Goal: Task Accomplishment & Management: Manage account settings

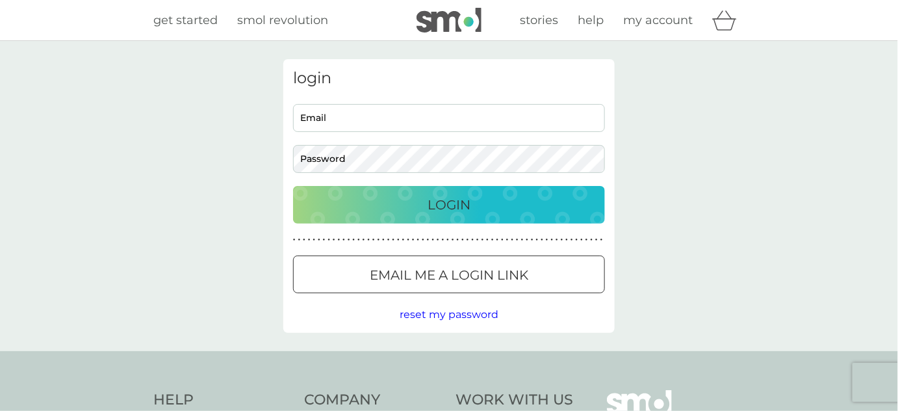
type input "[PERSON_NAME][EMAIL_ADDRESS][DOMAIN_NAME]"
click at [428, 207] on p "Login" at bounding box center [449, 204] width 43 height 21
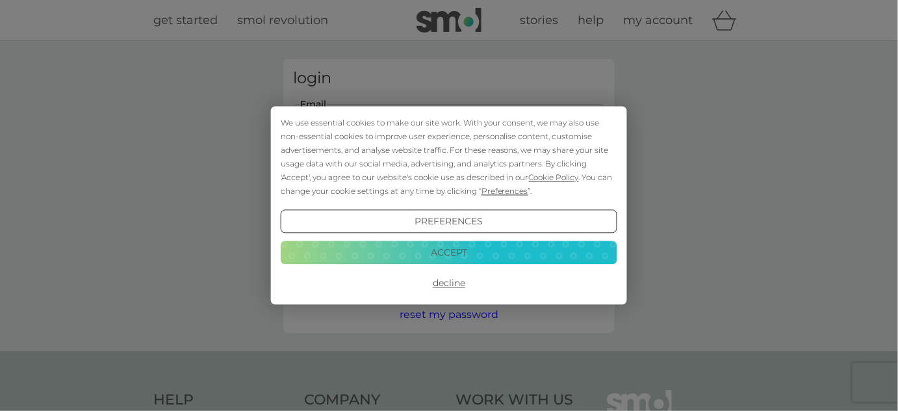
click at [452, 254] on button "Accept" at bounding box center [449, 252] width 337 height 23
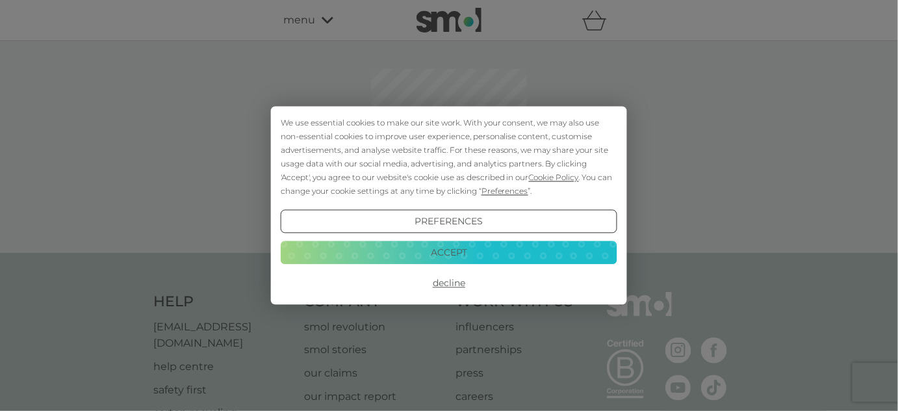
click at [452, 254] on button "Accept" at bounding box center [449, 252] width 337 height 23
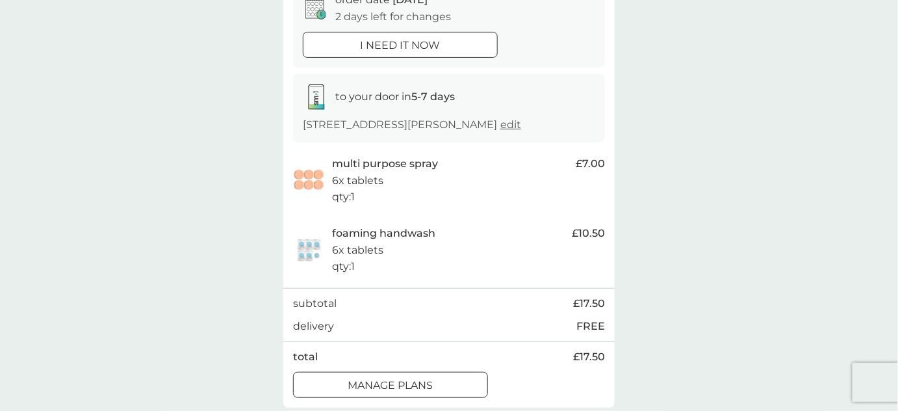
scroll to position [177, 0]
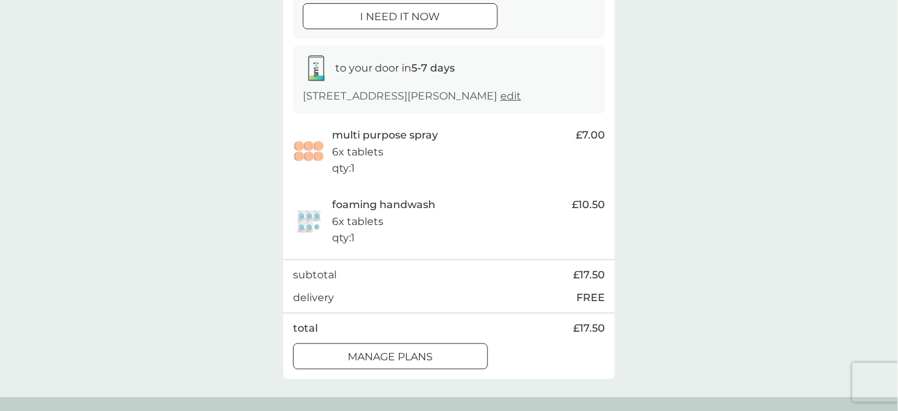
click at [402, 348] on p "manage plans" at bounding box center [390, 356] width 85 height 17
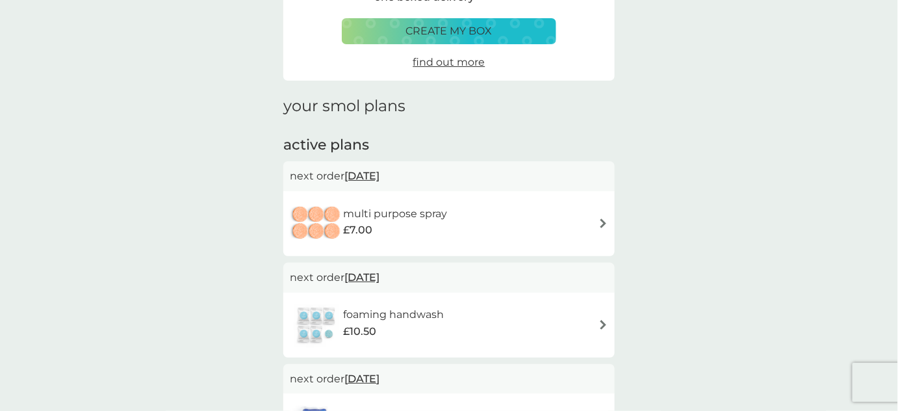
scroll to position [118, 0]
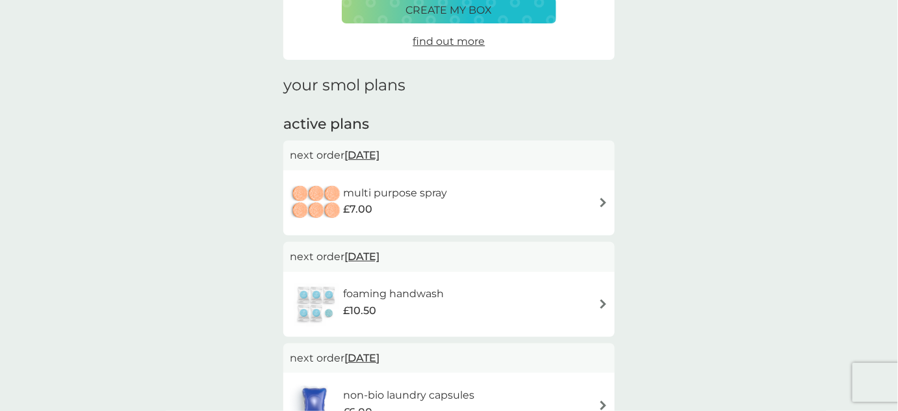
click at [379, 152] on span "12 Oct 2025" at bounding box center [362, 154] width 35 height 25
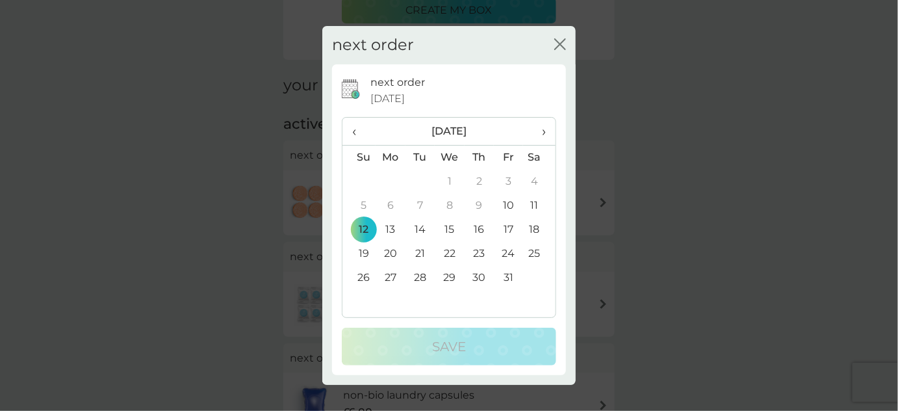
scroll to position [177, 0]
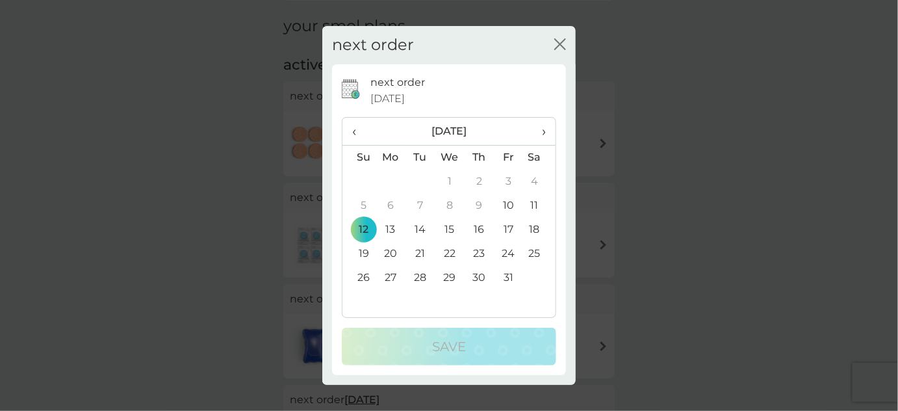
click at [542, 133] on span "›" at bounding box center [539, 131] width 13 height 27
click at [364, 278] on td "23" at bounding box center [359, 278] width 33 height 24
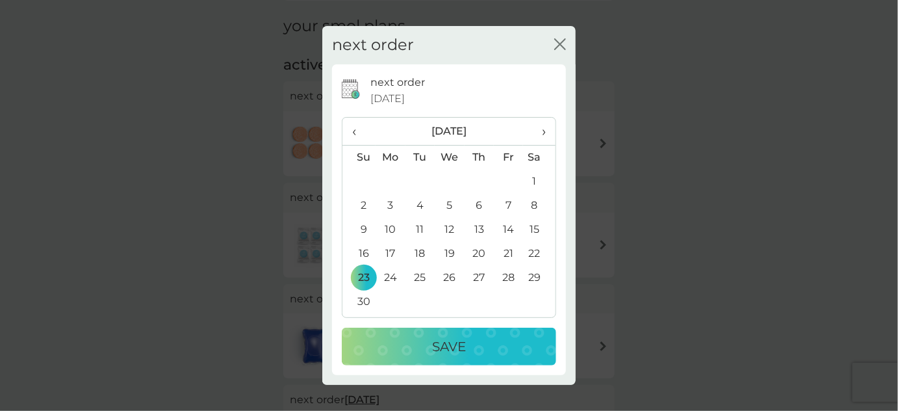
click at [401, 360] on button "Save" at bounding box center [449, 347] width 215 height 38
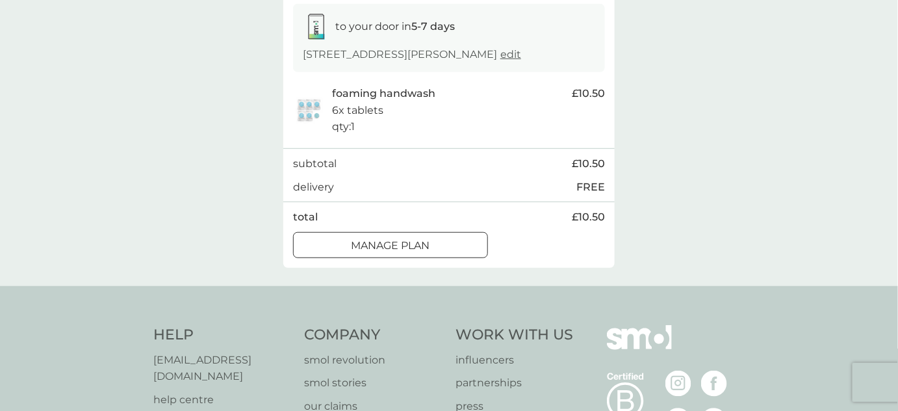
scroll to position [236, 0]
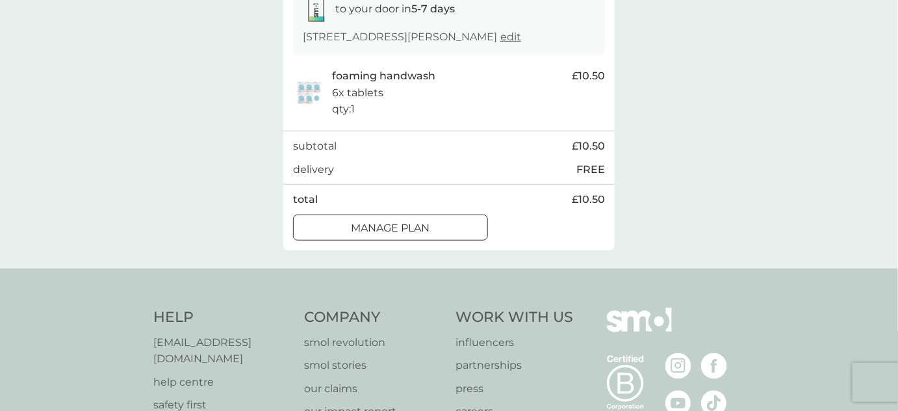
click at [428, 222] on p "Manage plan" at bounding box center [391, 228] width 79 height 17
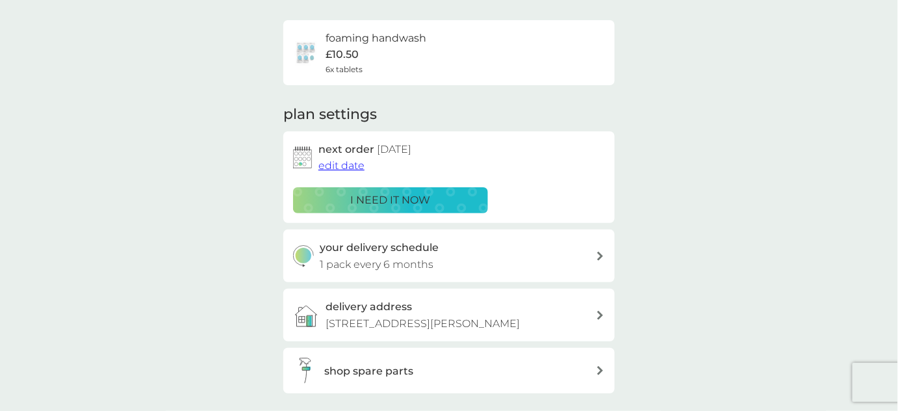
scroll to position [118, 0]
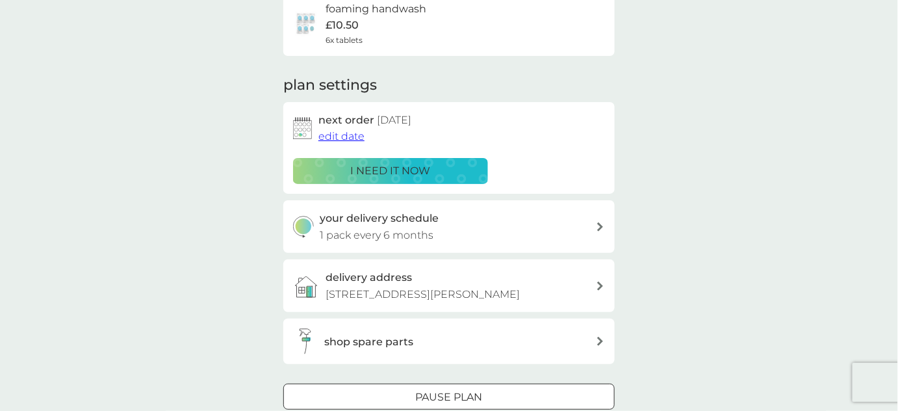
click at [345, 140] on span "edit date" at bounding box center [342, 136] width 46 height 12
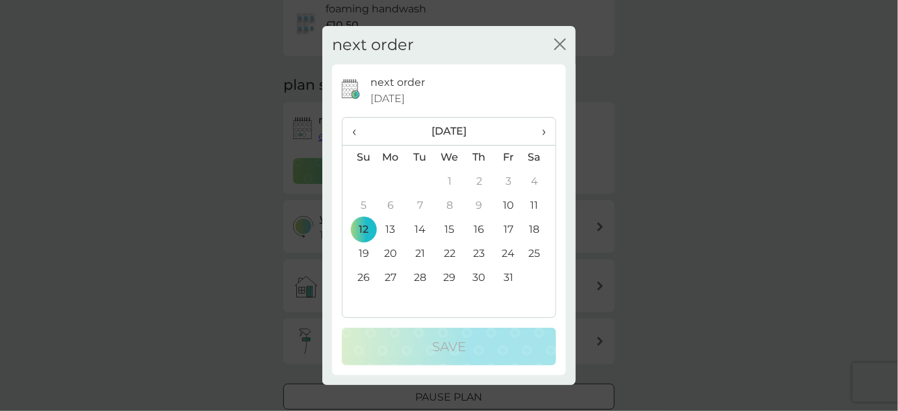
scroll to position [177, 0]
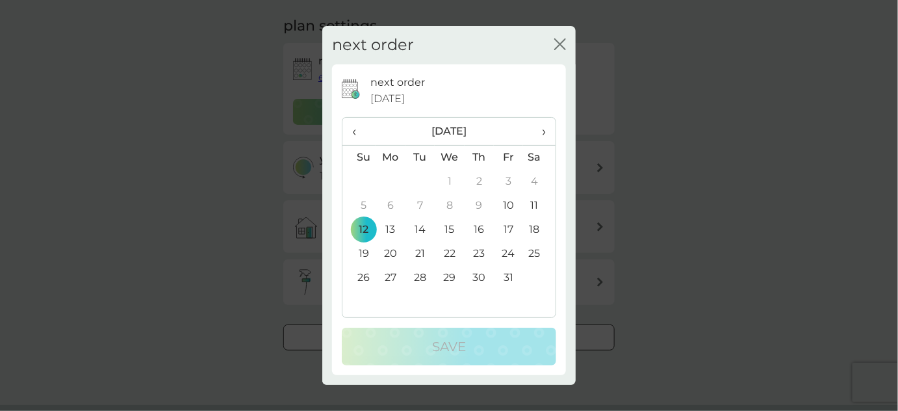
click at [542, 131] on span "›" at bounding box center [539, 131] width 13 height 27
click at [365, 280] on td "23" at bounding box center [359, 278] width 33 height 24
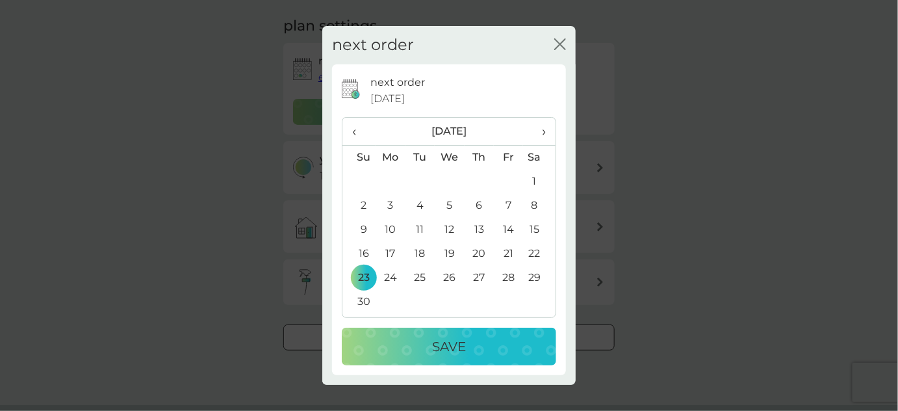
click at [421, 345] on div "Save" at bounding box center [449, 346] width 189 height 21
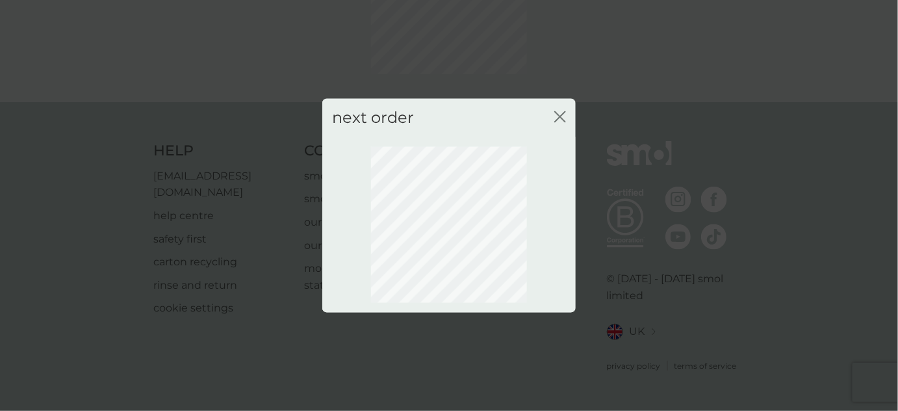
scroll to position [135, 0]
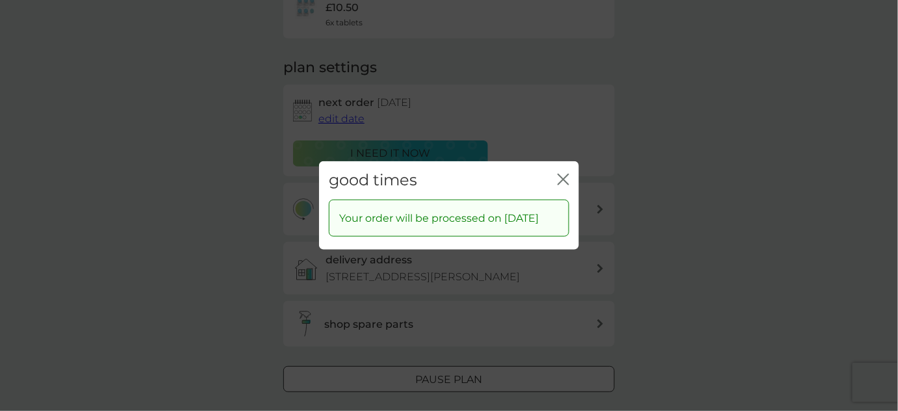
click at [564, 174] on icon "close" at bounding box center [564, 180] width 12 height 12
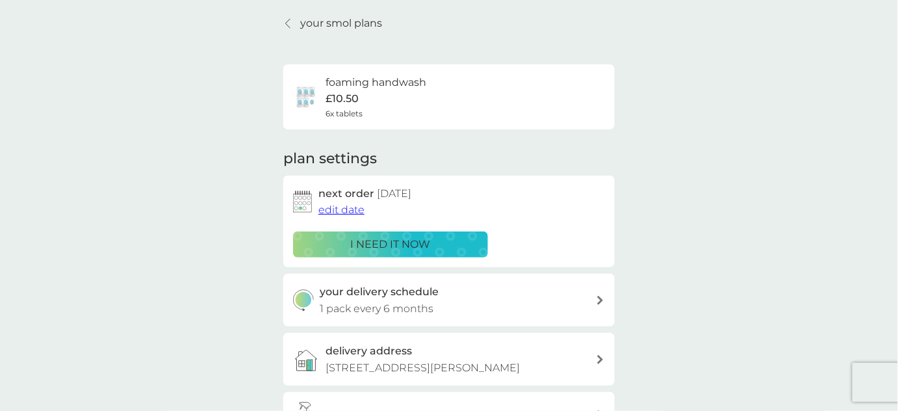
scroll to position [17, 0]
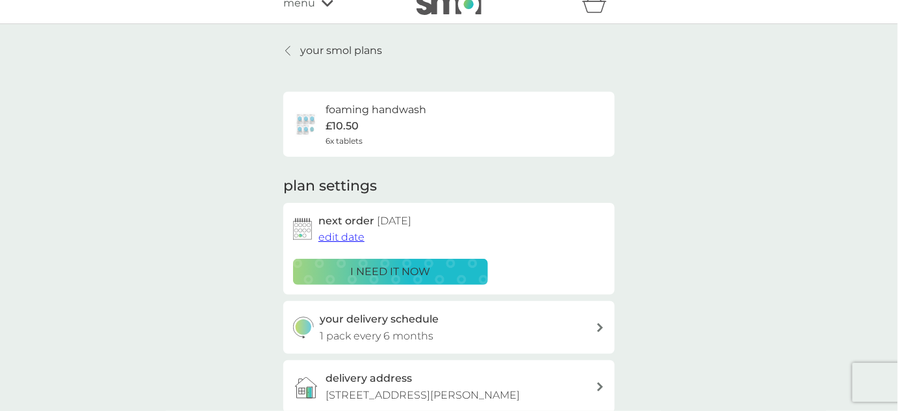
click at [420, 129] on div "foaming handwash £10.50 6x tablets" at bounding box center [376, 124] width 101 height 46
click at [352, 48] on p "your smol plans" at bounding box center [341, 50] width 82 height 17
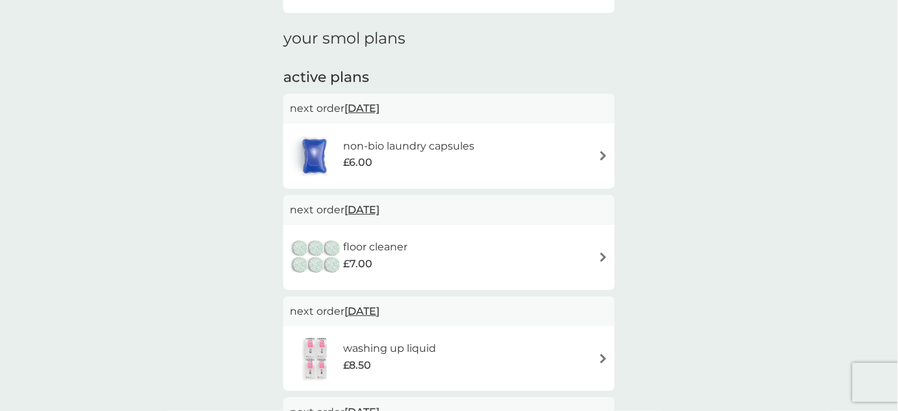
scroll to position [177, 0]
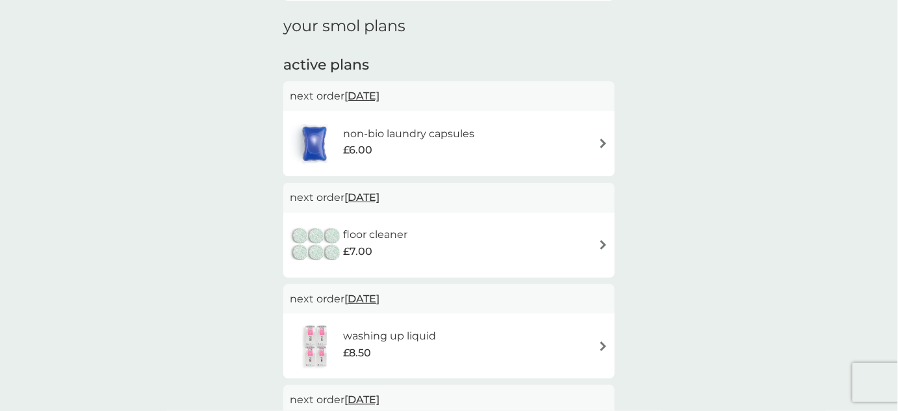
click at [373, 196] on span "21 Oct 2025" at bounding box center [362, 197] width 35 height 25
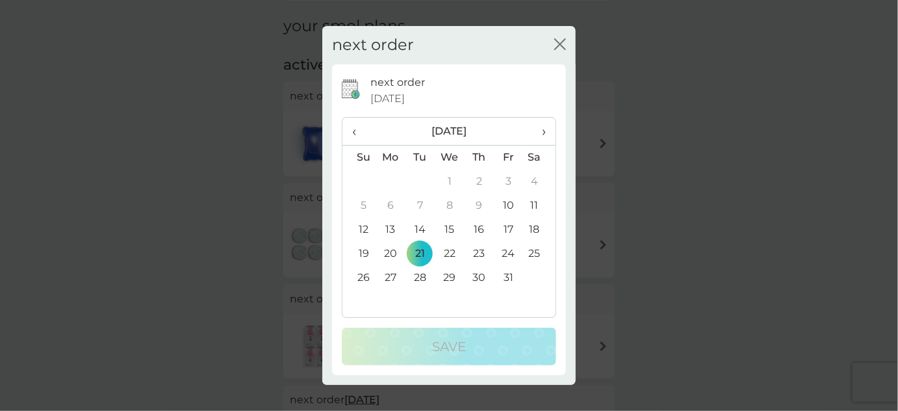
click at [545, 132] on span "›" at bounding box center [539, 131] width 13 height 27
click at [424, 232] on td "16" at bounding box center [420, 230] width 29 height 24
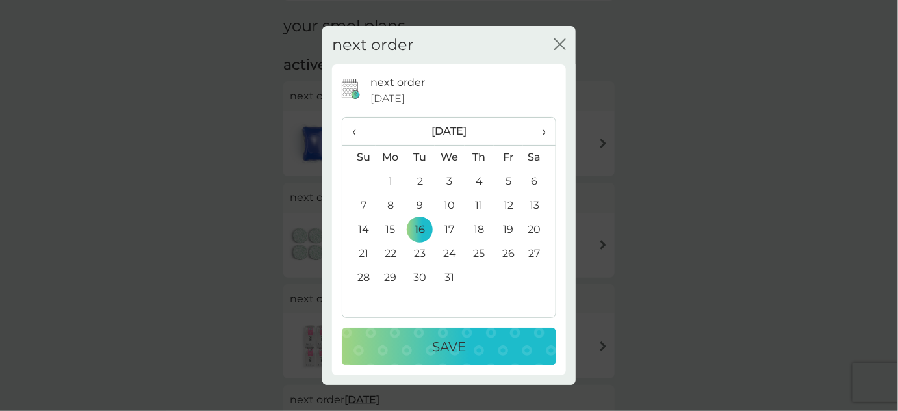
click at [437, 337] on p "Save" at bounding box center [449, 346] width 34 height 21
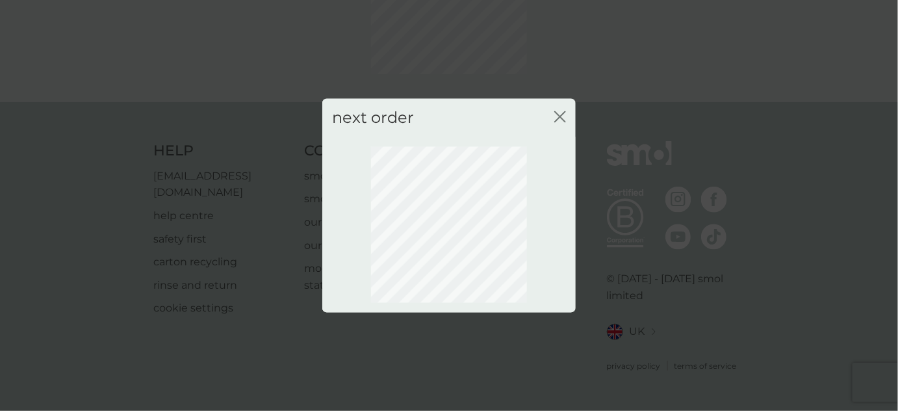
scroll to position [135, 0]
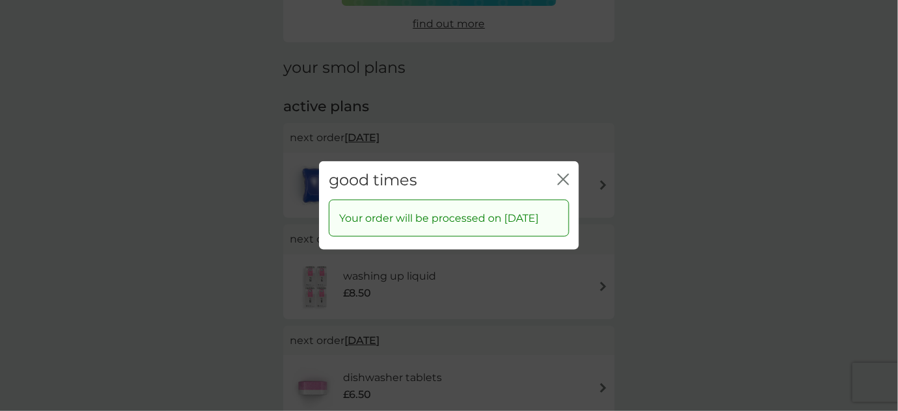
click at [560, 174] on icon "close" at bounding box center [560, 179] width 5 height 10
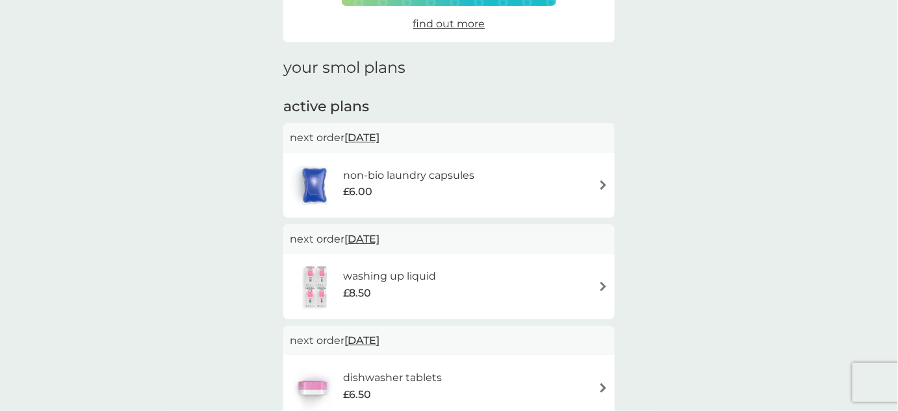
click at [373, 137] on span "16 Oct 2025" at bounding box center [362, 137] width 35 height 25
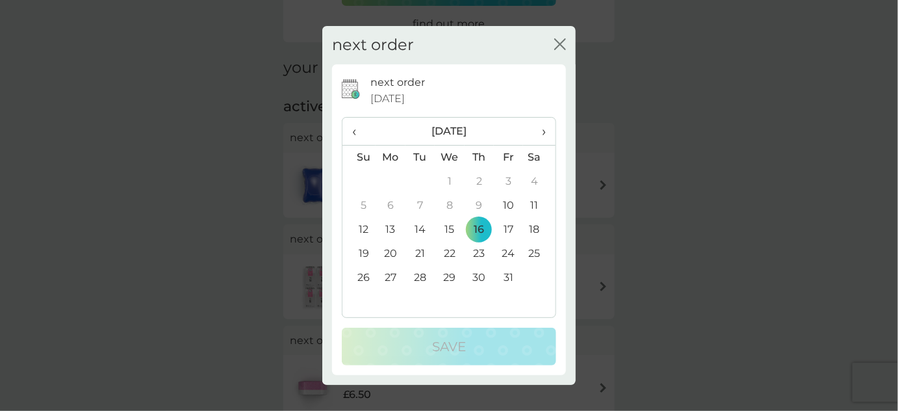
click at [544, 136] on span "›" at bounding box center [539, 131] width 13 height 27
click at [357, 274] on td "23" at bounding box center [359, 278] width 33 height 24
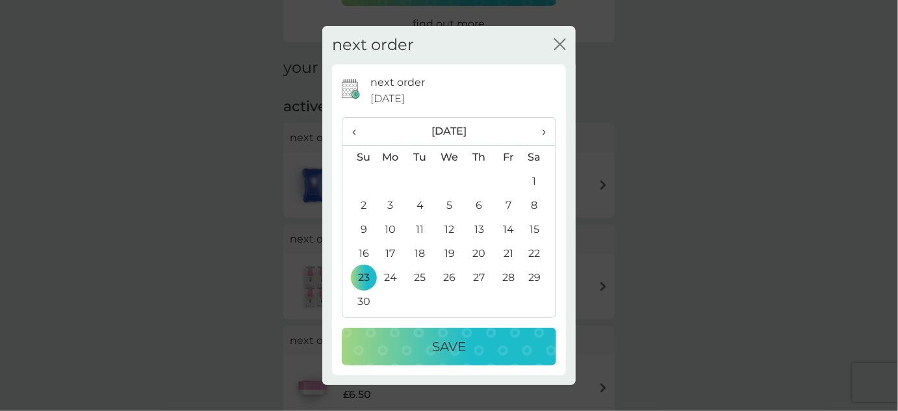
click at [399, 332] on button "Save" at bounding box center [449, 347] width 215 height 38
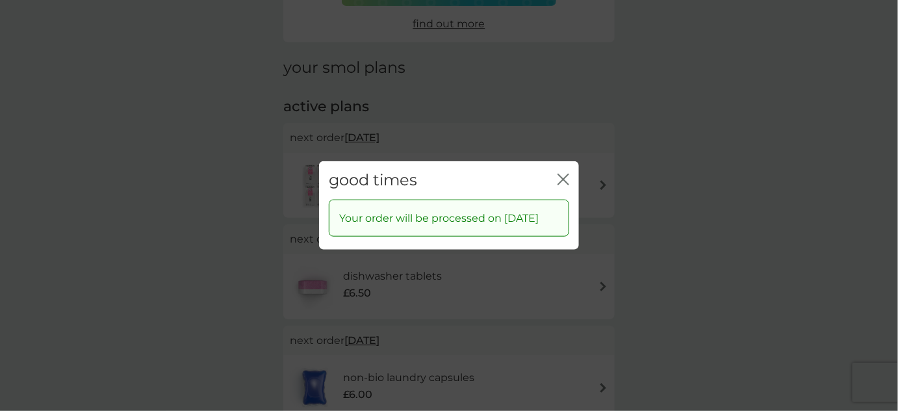
click at [566, 174] on icon "close" at bounding box center [564, 180] width 12 height 12
